Goal: Task Accomplishment & Management: Manage account settings

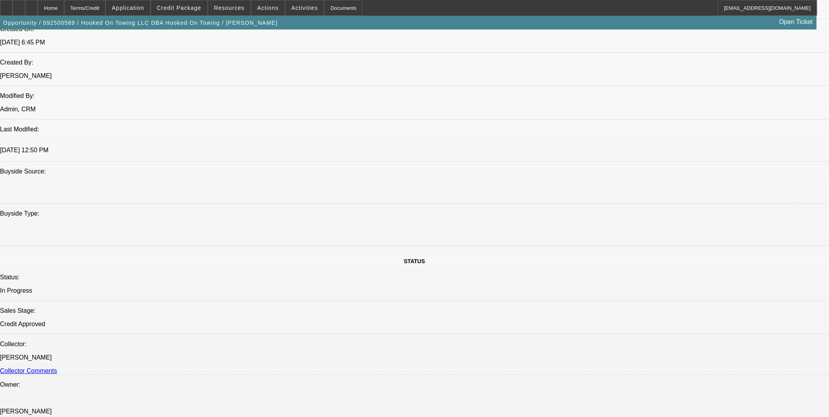
select select "0"
select select "2"
select select "0.1"
select select "0"
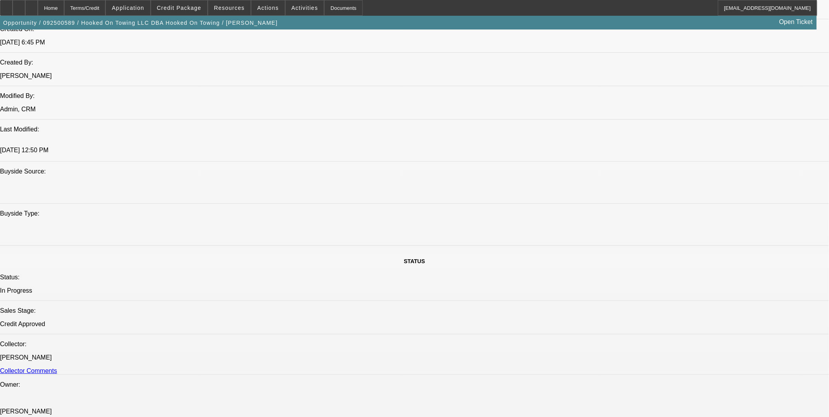
select select "0.1"
select select "0"
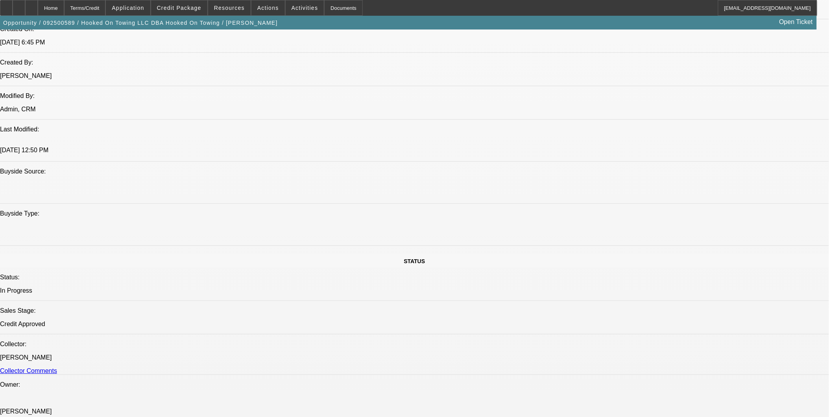
select select "0"
select select "0.1"
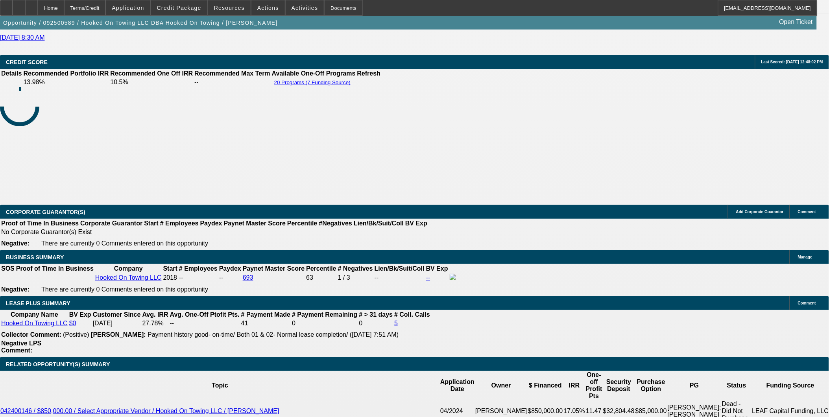
select select "1"
select select "2"
select select "4"
select select "1"
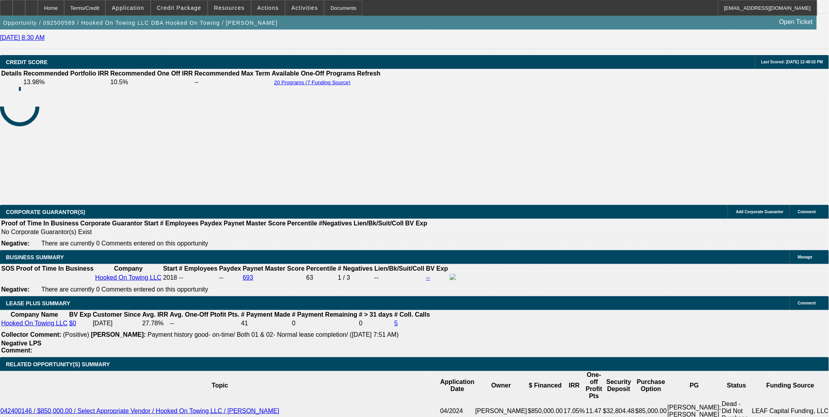
select select "4"
select select "1"
select select "6"
select select "1"
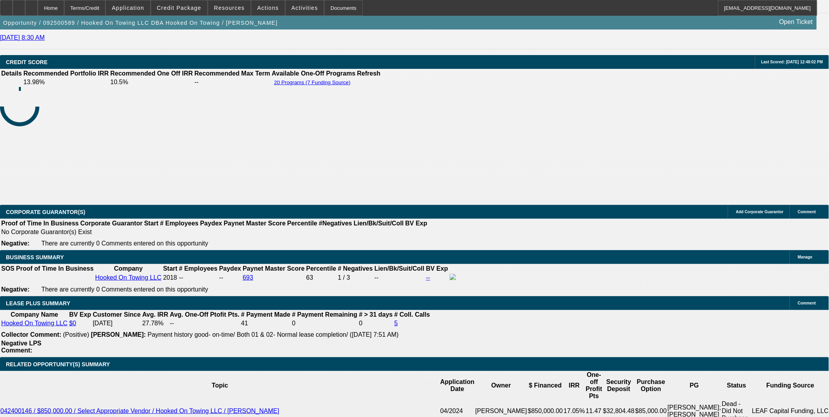
select select "1"
select select "4"
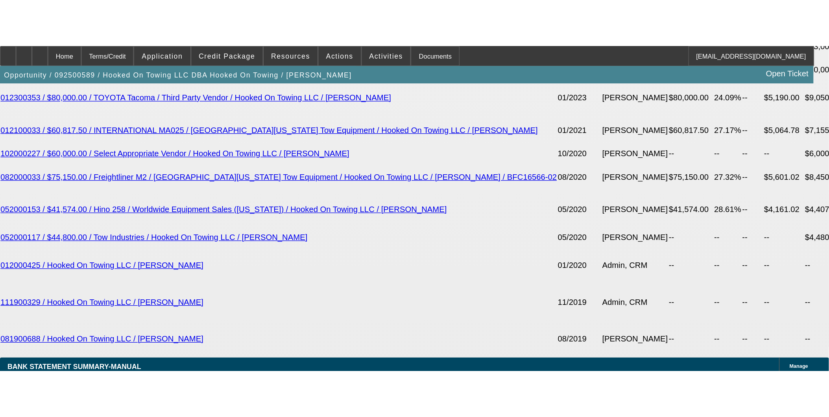
scroll to position [1367, 0]
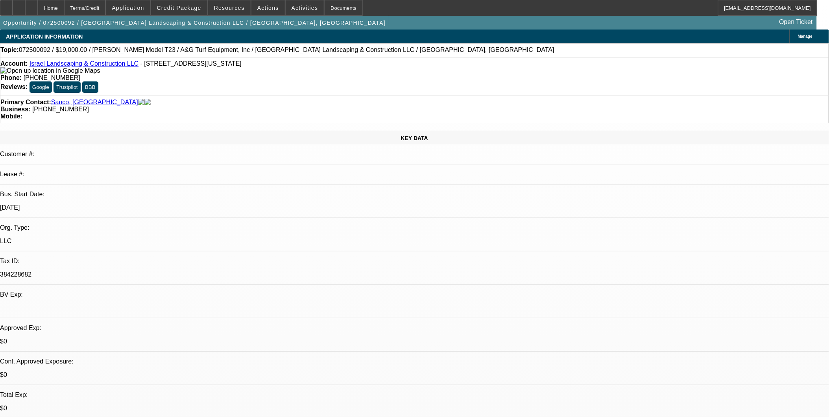
select select "0"
select select "2"
select select "0"
select select "2"
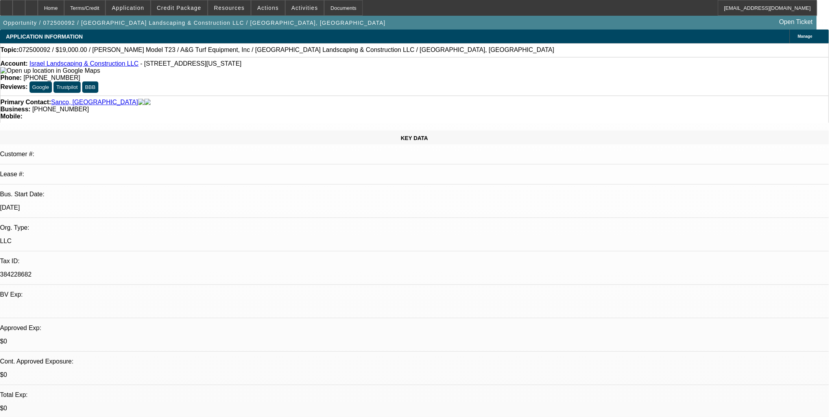
select select "0"
select select "2"
select select "0"
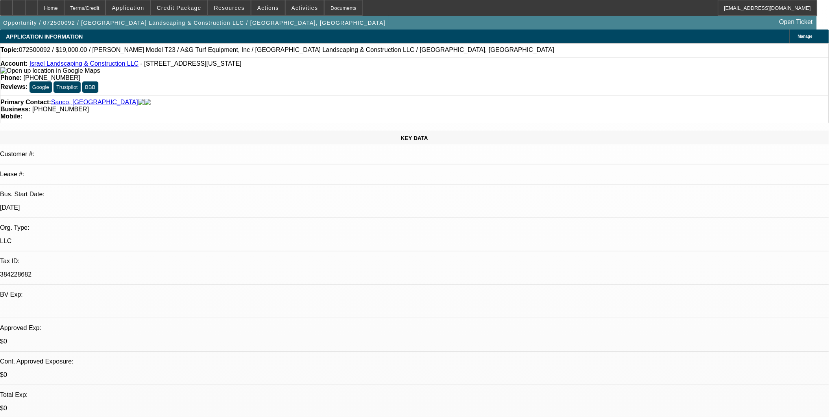
select select "0"
select select "1"
select select "2"
select select "6"
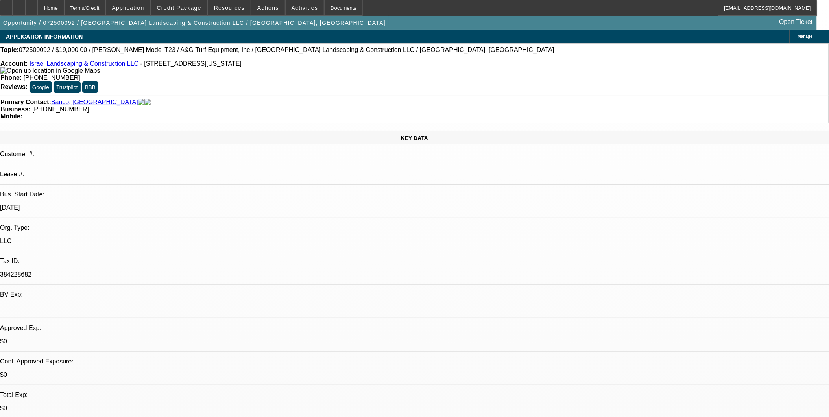
select select "1"
select select "2"
select select "6"
select select "1"
select select "2"
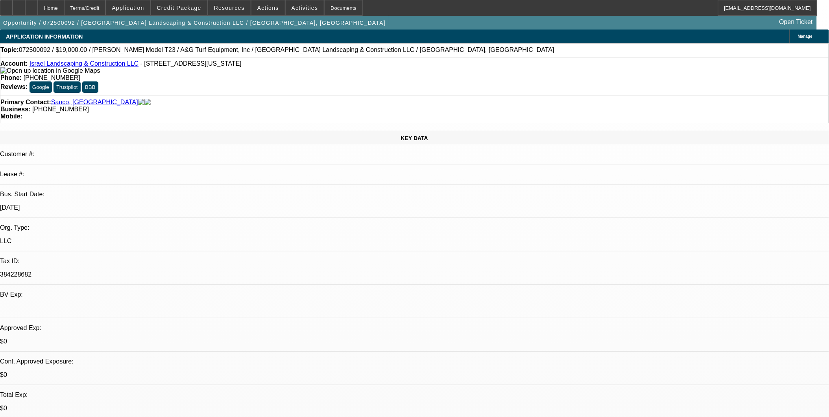
select select "6"
select select "1"
select select "6"
click at [179, 8] on span "Credit Package" at bounding box center [179, 8] width 44 height 6
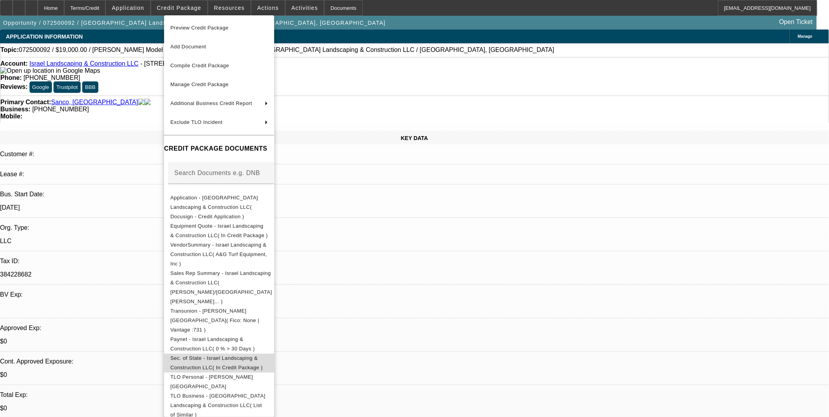
click at [222, 353] on span "Sec. of State - Israel Landscaping & Construction LLC( In Credit Package )" at bounding box center [219, 362] width 98 height 19
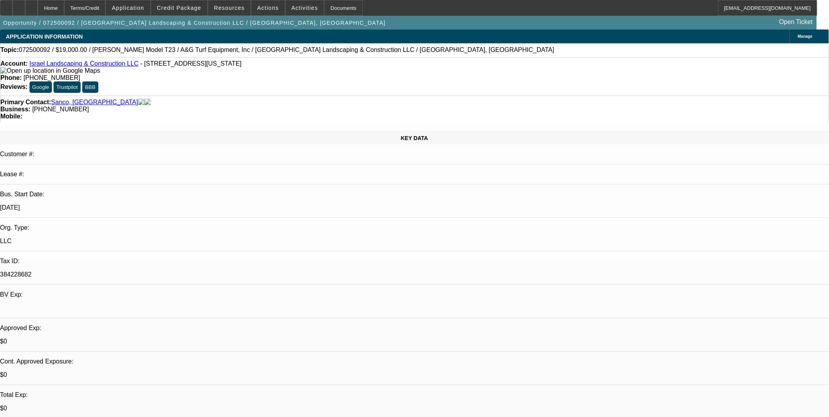
click at [6, 5] on icon at bounding box center [6, 5] width 0 height 0
click at [185, 6] on span "Credit Package" at bounding box center [179, 8] width 44 height 6
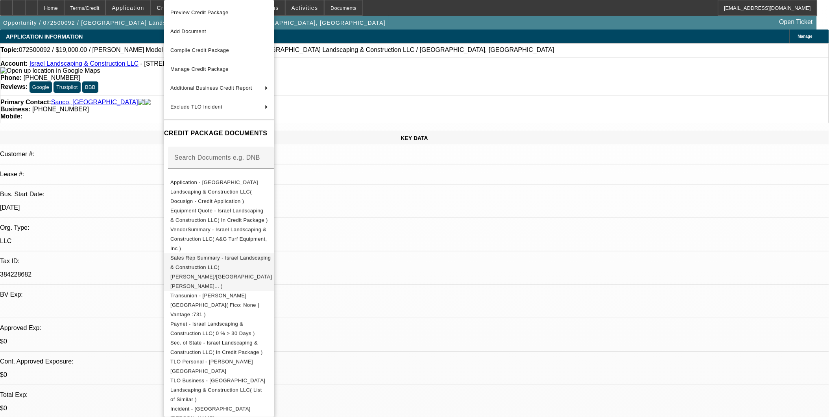
scroll to position [6, 0]
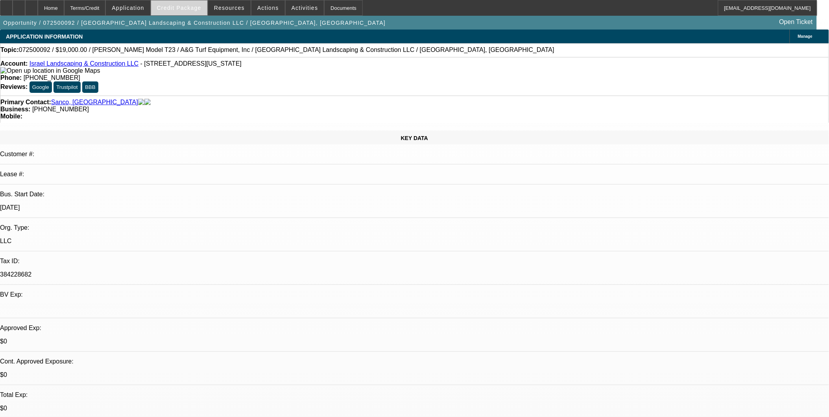
click at [192, 4] on span at bounding box center [179, 7] width 56 height 19
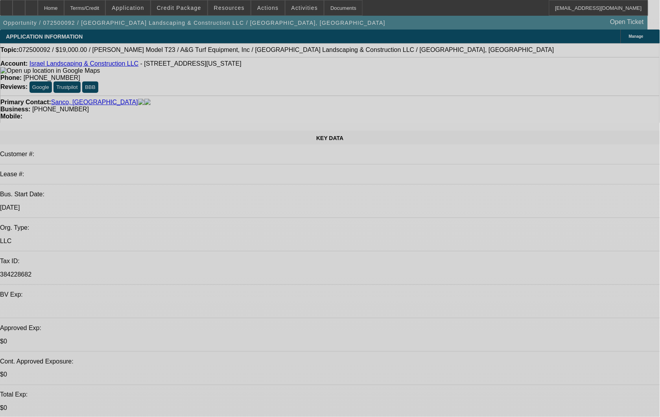
select select "0"
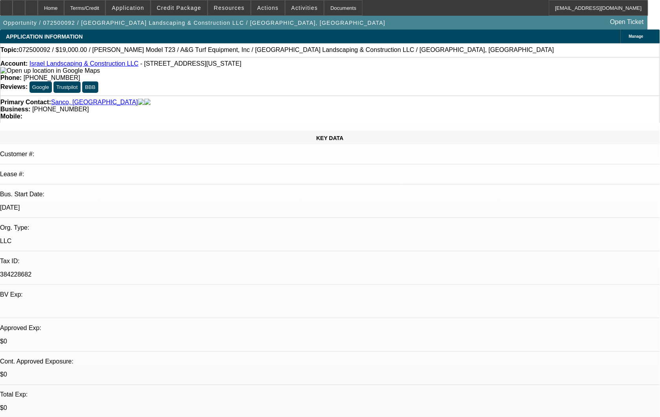
select select "2"
select select "0"
select select "2"
select select "0"
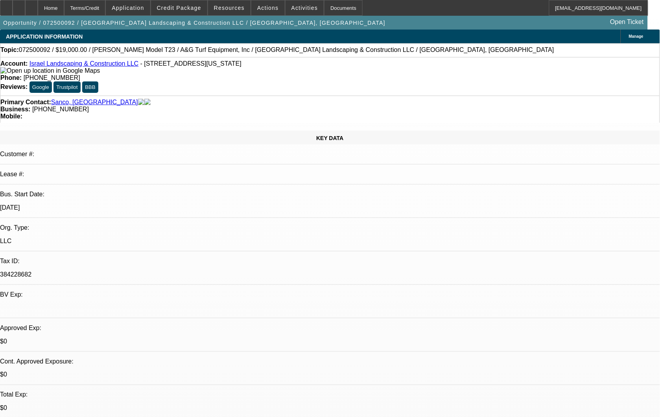
select select "0"
select select "2"
select select "0"
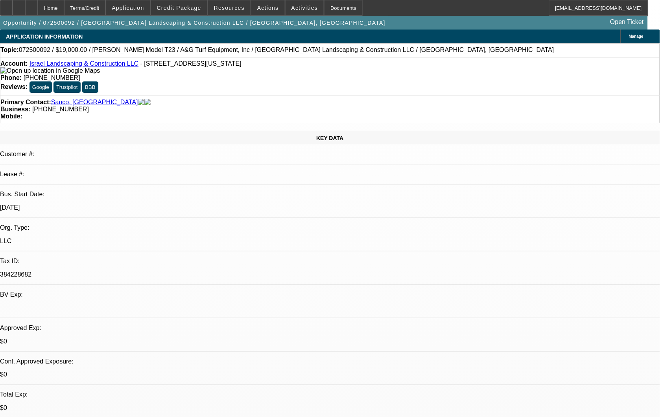
select select "0"
select select "1"
select select "2"
select select "6"
select select "1"
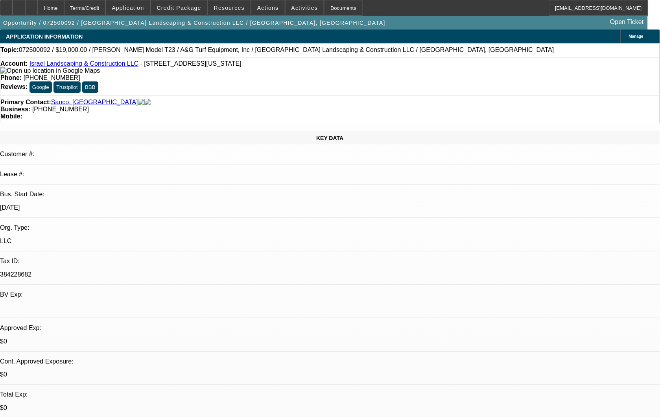
select select "2"
select select "6"
select select "1"
select select "2"
select select "6"
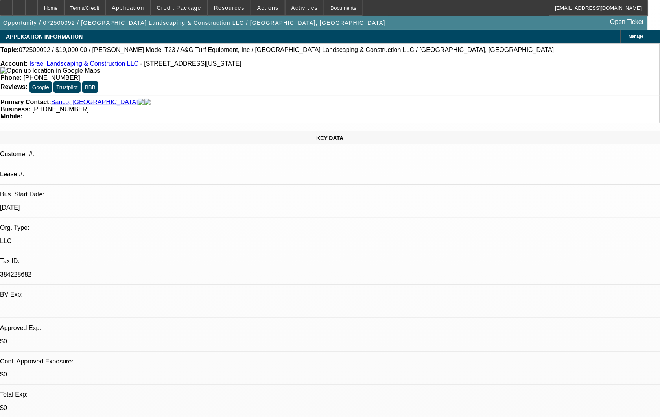
select select "1"
select select "6"
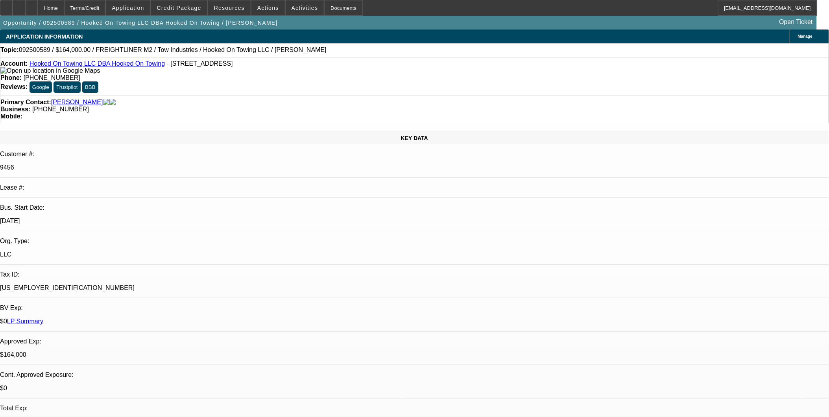
select select "0"
select select "2"
select select "0.1"
select select "0"
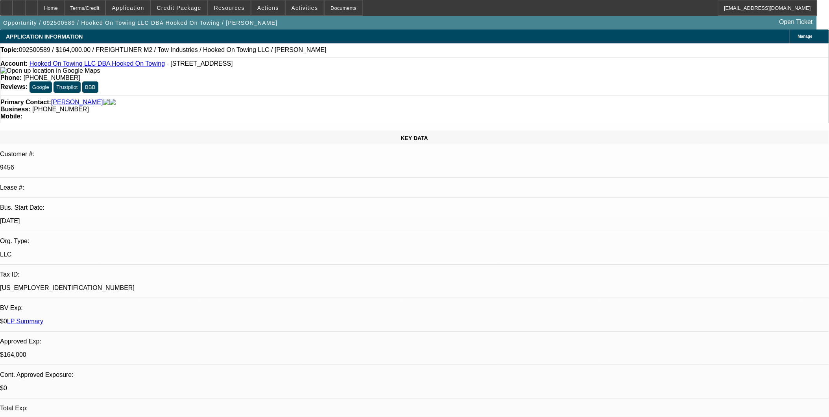
select select "0.1"
select select "0"
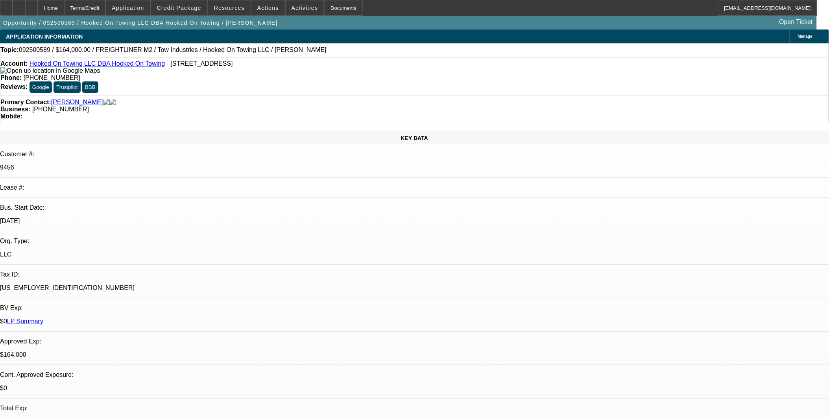
select select "0"
select select "0.1"
select select "1"
select select "2"
select select "4"
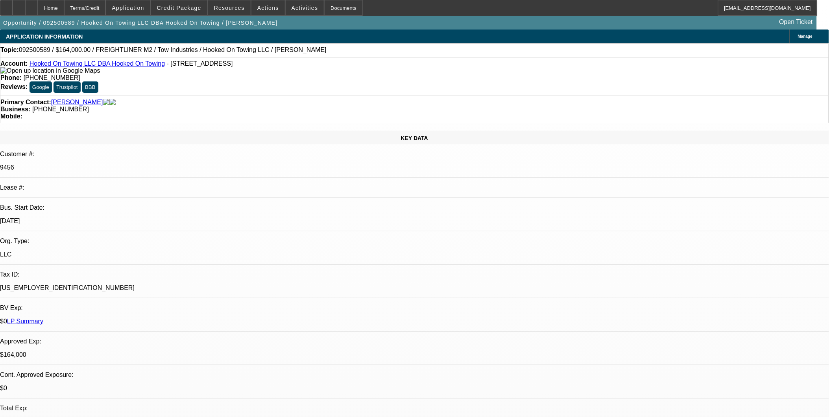
select select "1"
select select "4"
select select "1"
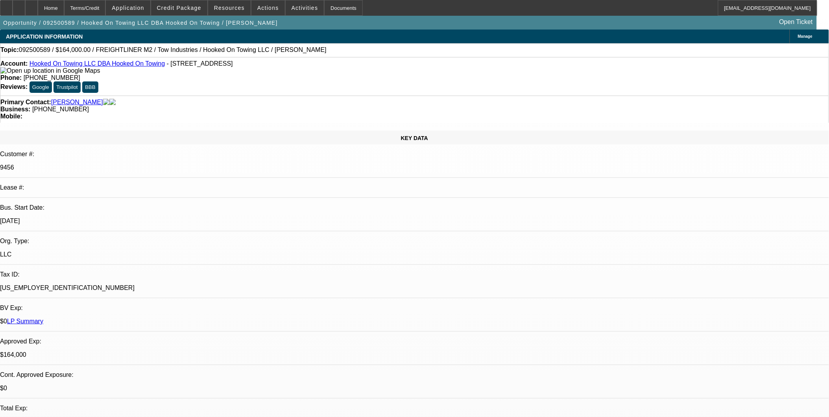
select select "6"
select select "1"
select select "4"
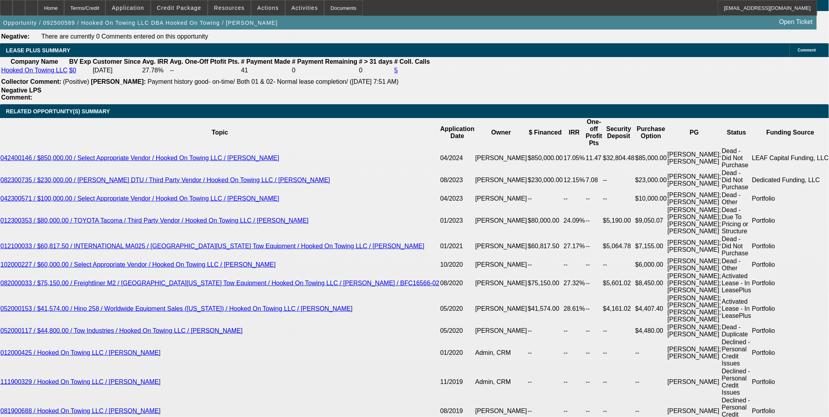
scroll to position [1335, 0]
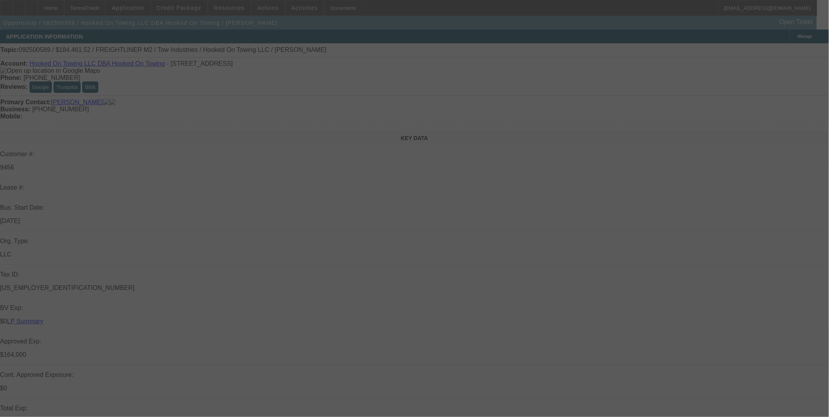
select select "0"
select select "0.1"
select select "0"
select select "2"
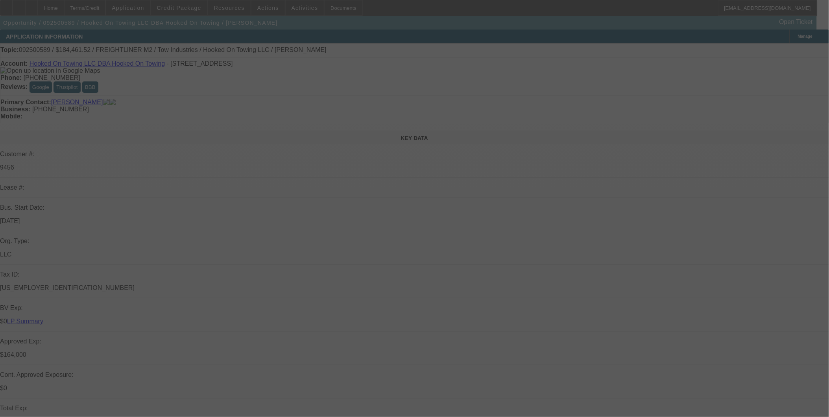
select select "0.1"
select select "0"
select select "0.1"
select select "0"
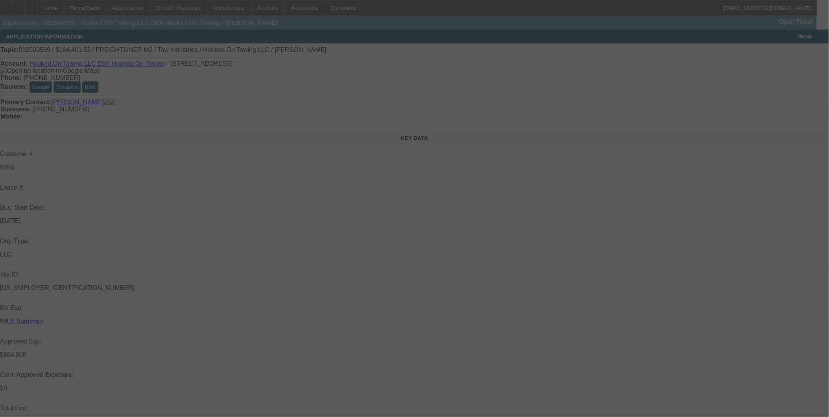
select select "0"
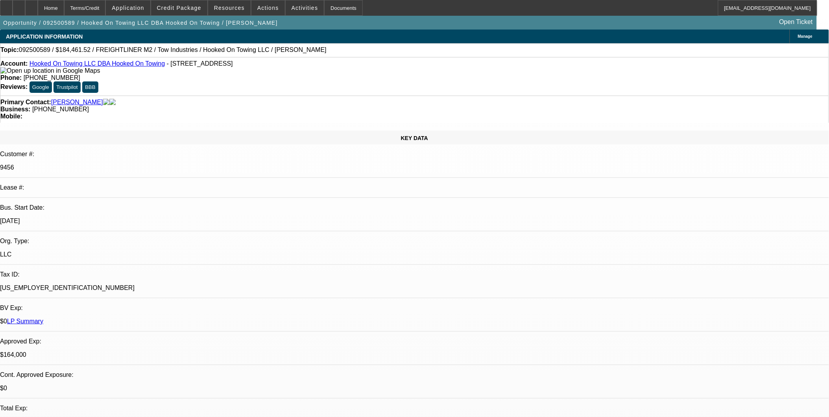
select select "1"
select select "3"
select select "4"
select select "1"
select select "2"
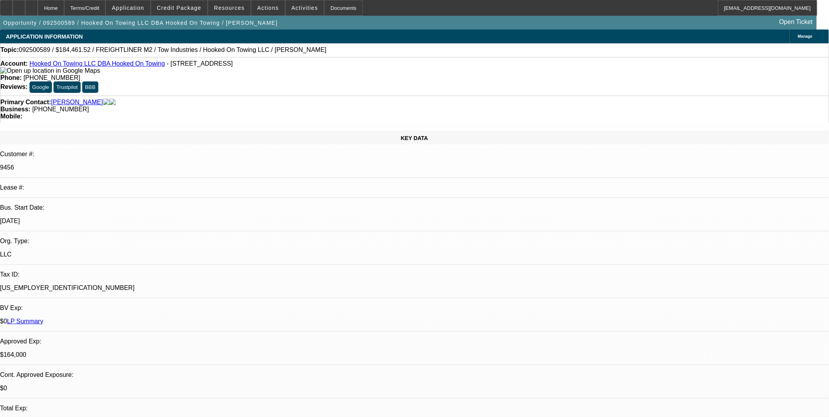
select select "4"
select select "1"
select select "4"
select select "1"
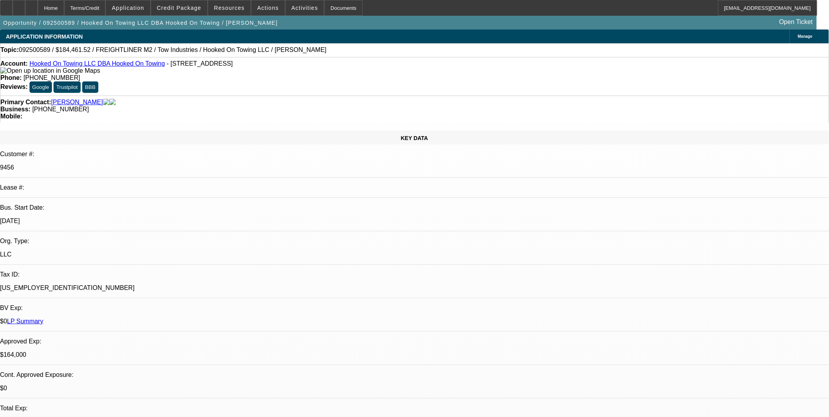
select select "1"
select select "6"
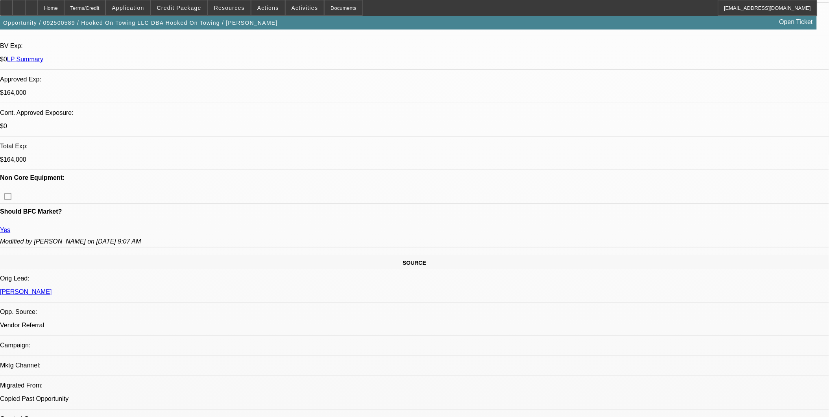
scroll to position [743, 0]
